Goal: Information Seeking & Learning: Find specific fact

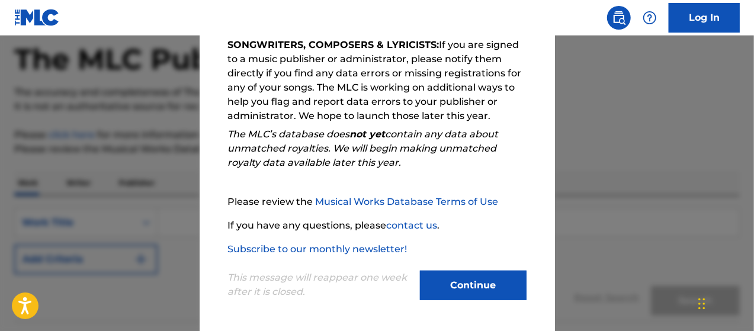
scroll to position [118, 0]
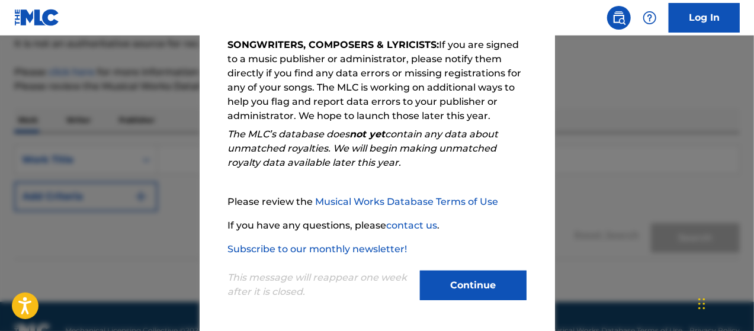
click at [473, 290] on button "Continue" at bounding box center [473, 286] width 107 height 30
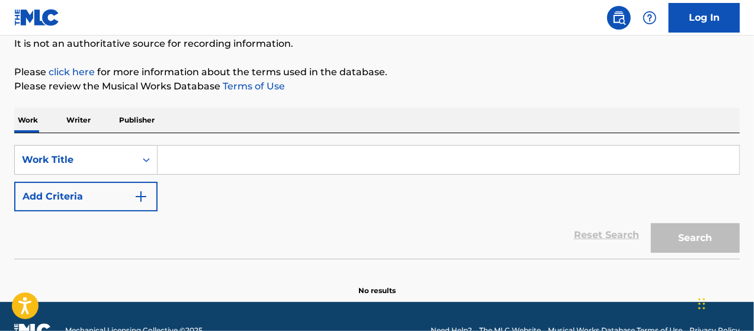
click at [226, 163] on input "Search Form" at bounding box center [449, 160] width 582 height 28
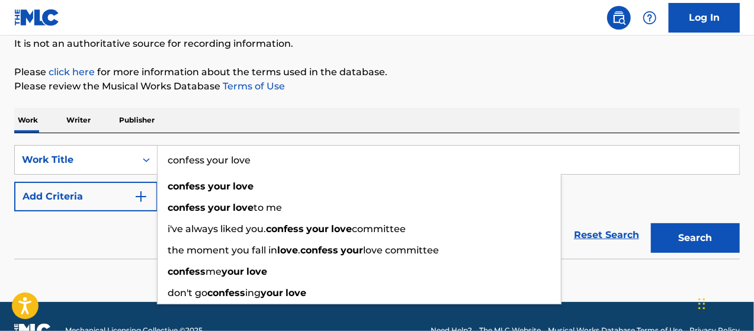
type input "confess your love"
click at [93, 243] on div "Reset Search Search" at bounding box center [376, 234] width 725 height 47
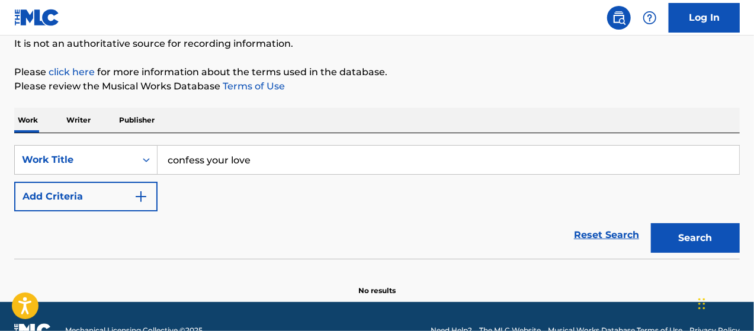
click at [133, 200] on button "Add Criteria" at bounding box center [85, 197] width 143 height 30
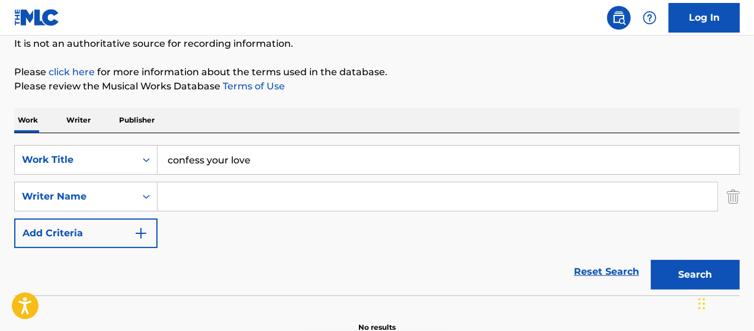
click at [220, 201] on input "Search Form" at bounding box center [438, 196] width 560 height 28
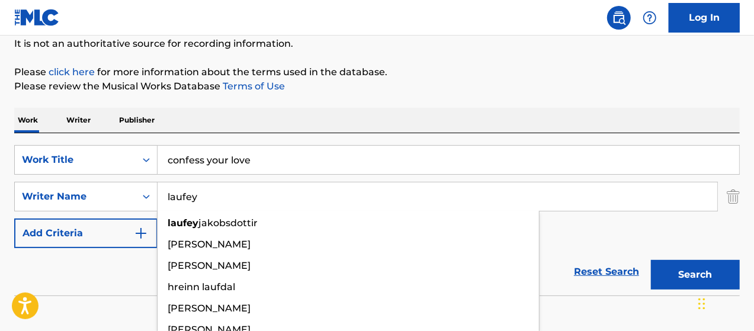
type input "laufey"
click at [651, 260] on button "Search" at bounding box center [695, 275] width 89 height 30
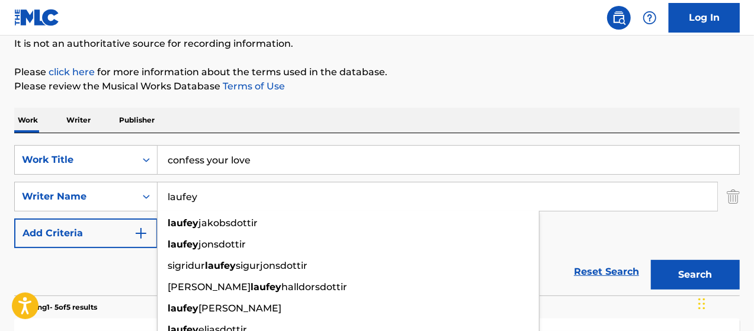
scroll to position [237, 0]
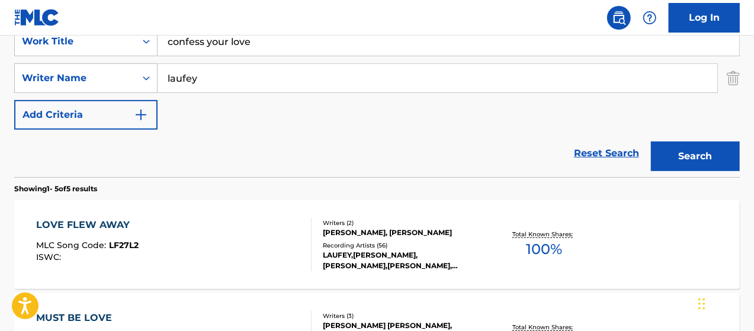
click at [60, 275] on div "LOVE FLEW AWAY MLC Song Code : LF27L2 ISWC : Writers ( 2 ) [PERSON_NAME], [PERS…" at bounding box center [376, 244] width 725 height 89
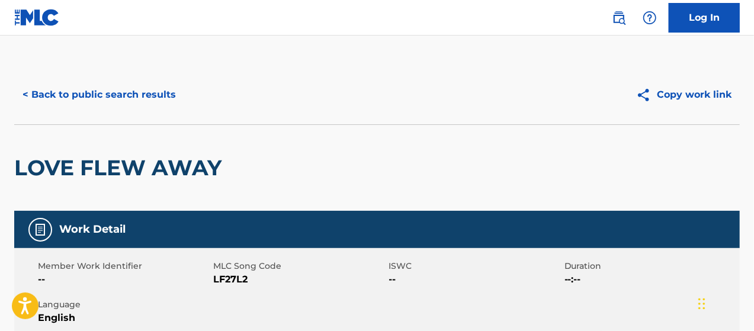
click at [124, 92] on button "< Back to public search results" at bounding box center [99, 95] width 170 height 30
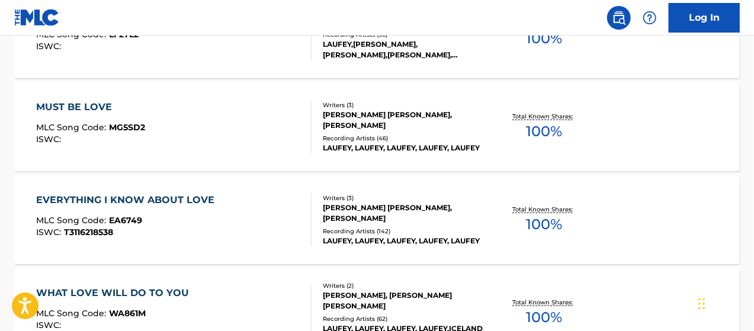
scroll to position [152, 0]
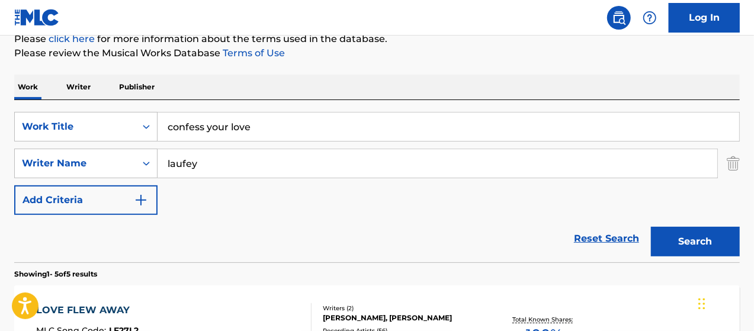
click at [224, 163] on input "laufey" at bounding box center [438, 163] width 560 height 28
